Goal: Task Accomplishment & Management: Use online tool/utility

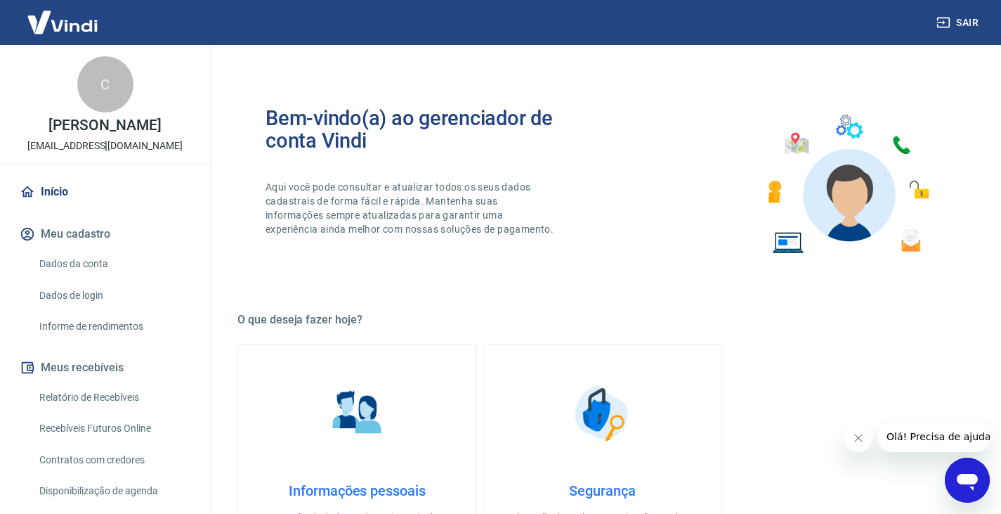
click at [96, 434] on link "Recebíveis Futuros Online" at bounding box center [114, 428] width 160 height 29
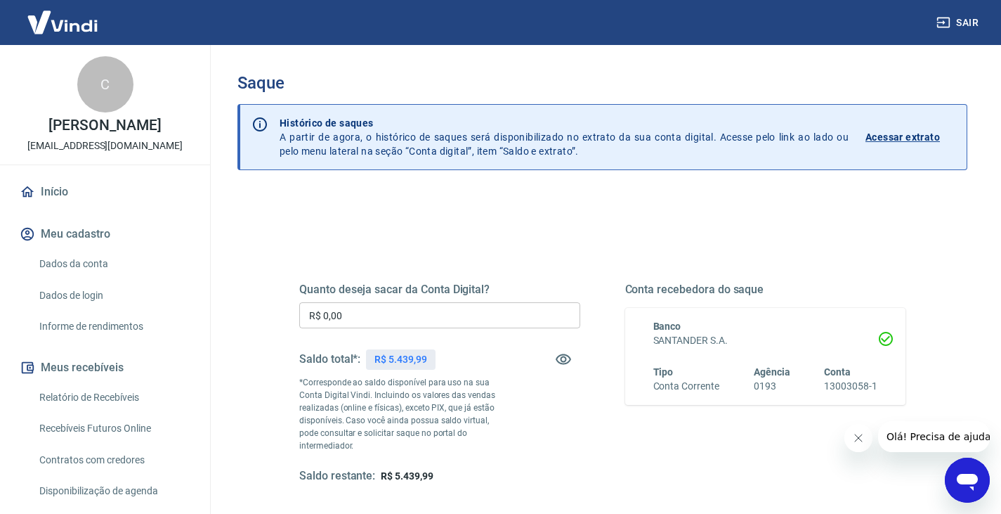
click at [967, 16] on button "Sair" at bounding box center [959, 23] width 51 height 26
